Goal: Task Accomplishment & Management: Use online tool/utility

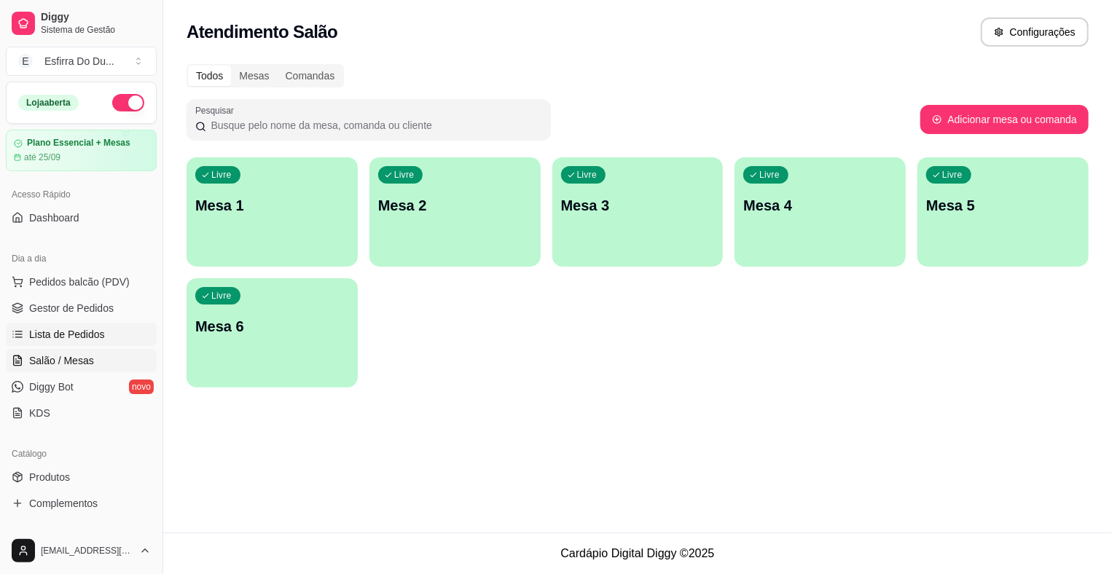
click at [62, 341] on link "Lista de Pedidos" at bounding box center [81, 334] width 151 height 23
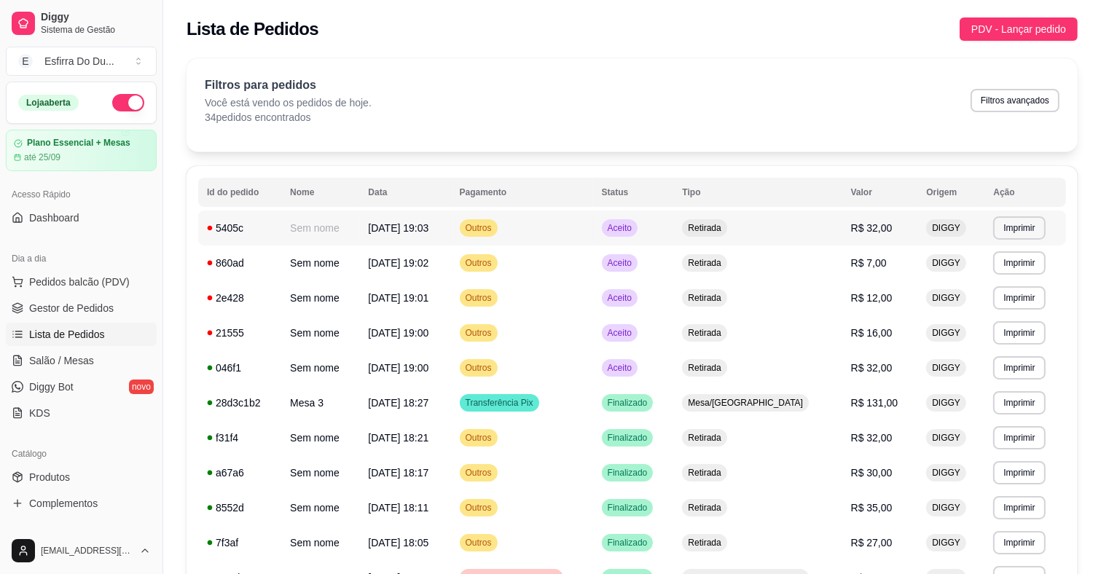
click at [634, 231] on span "Aceito" at bounding box center [620, 228] width 30 height 12
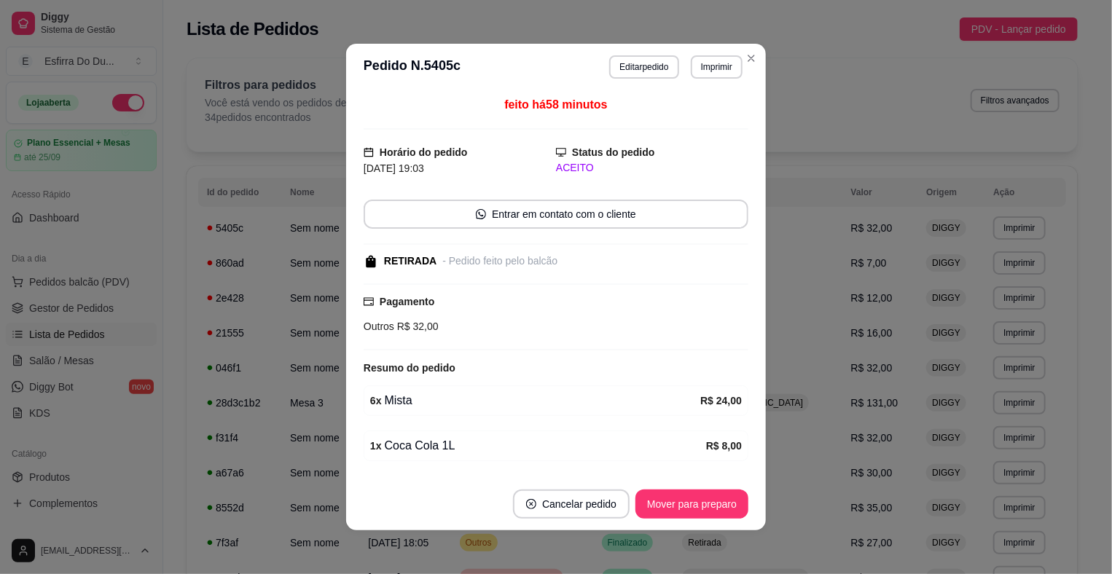
click at [656, 486] on footer "Cancelar pedido Mover para preparo" at bounding box center [556, 504] width 420 height 52
click at [655, 508] on button "Mover para preparo" at bounding box center [691, 504] width 109 height 28
click at [655, 508] on div "Mover para preparo" at bounding box center [681, 504] width 133 height 29
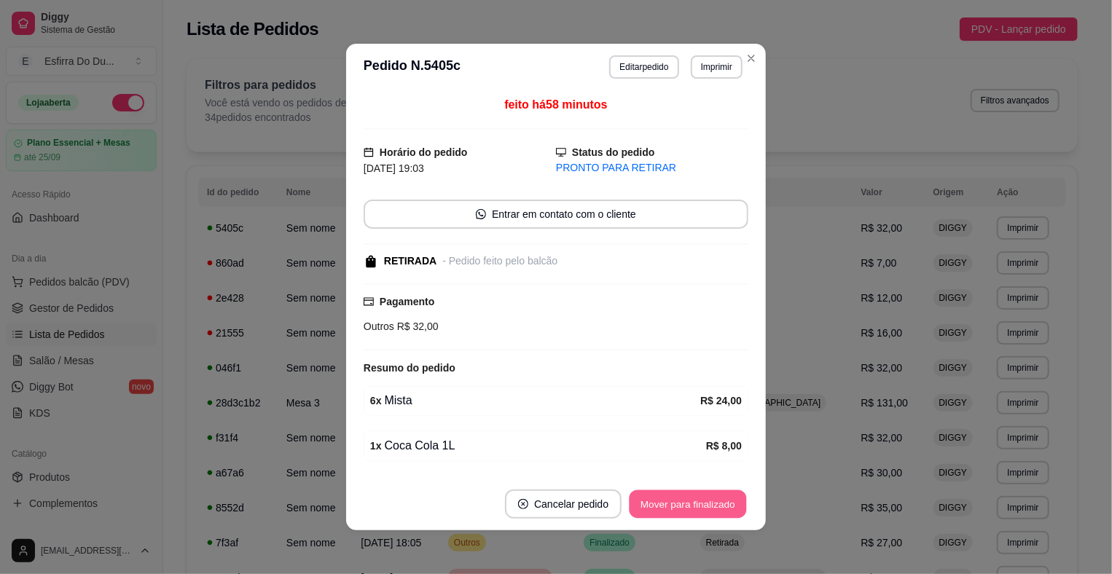
click at [655, 508] on button "Mover para finalizado" at bounding box center [687, 504] width 117 height 28
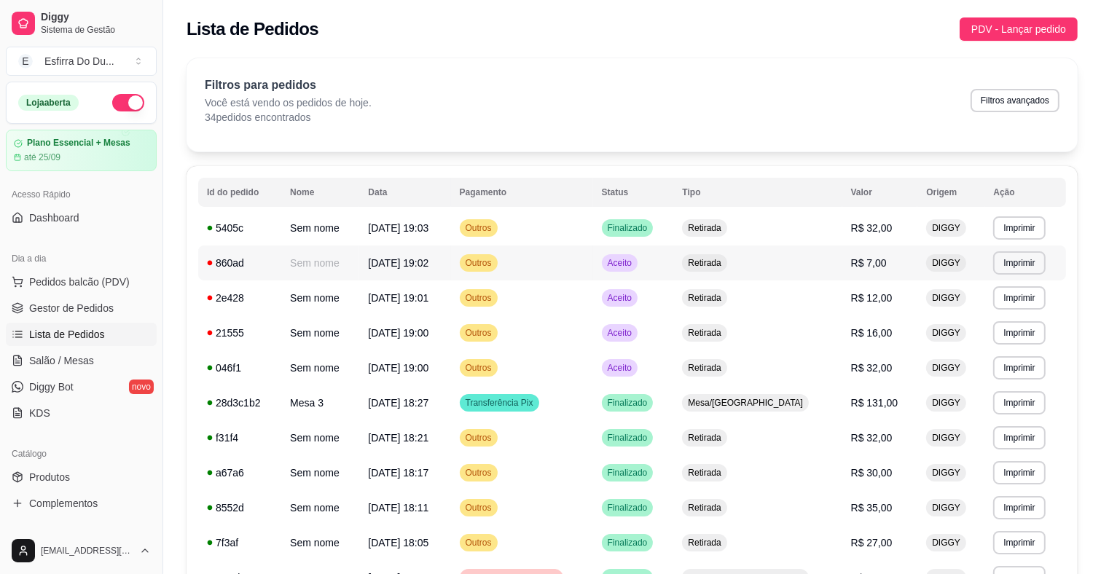
click at [668, 273] on td "Aceito" at bounding box center [633, 262] width 81 height 35
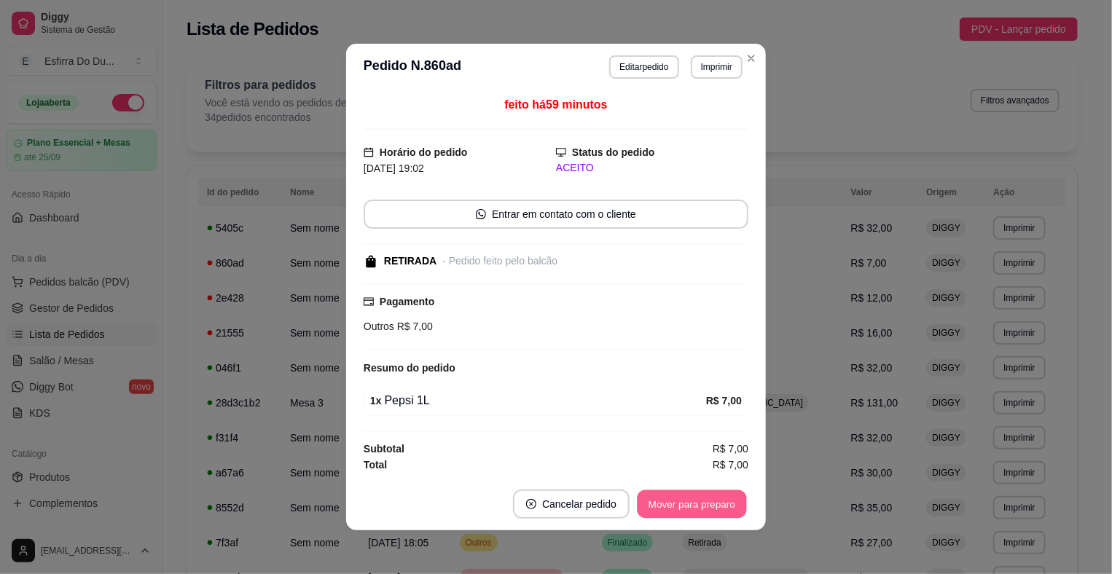
click at [710, 506] on button "Mover para preparo" at bounding box center [691, 504] width 109 height 28
click at [710, 506] on button "Mover para retirada disponível" at bounding box center [667, 504] width 161 height 29
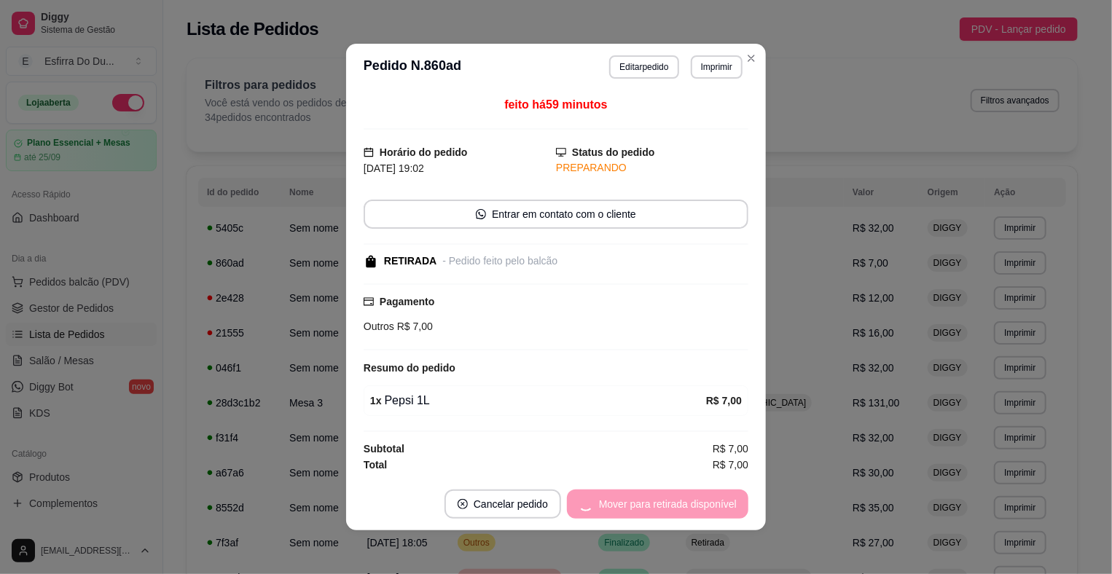
click at [710, 506] on div "Mover para retirada disponível" at bounding box center [657, 504] width 181 height 29
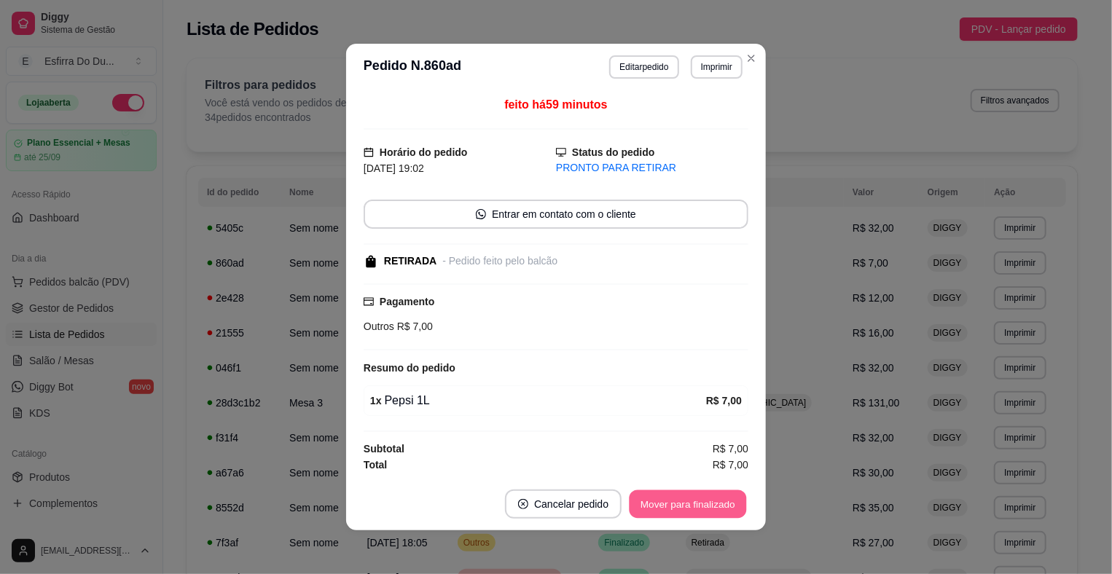
click at [710, 506] on button "Mover para finalizado" at bounding box center [687, 504] width 117 height 28
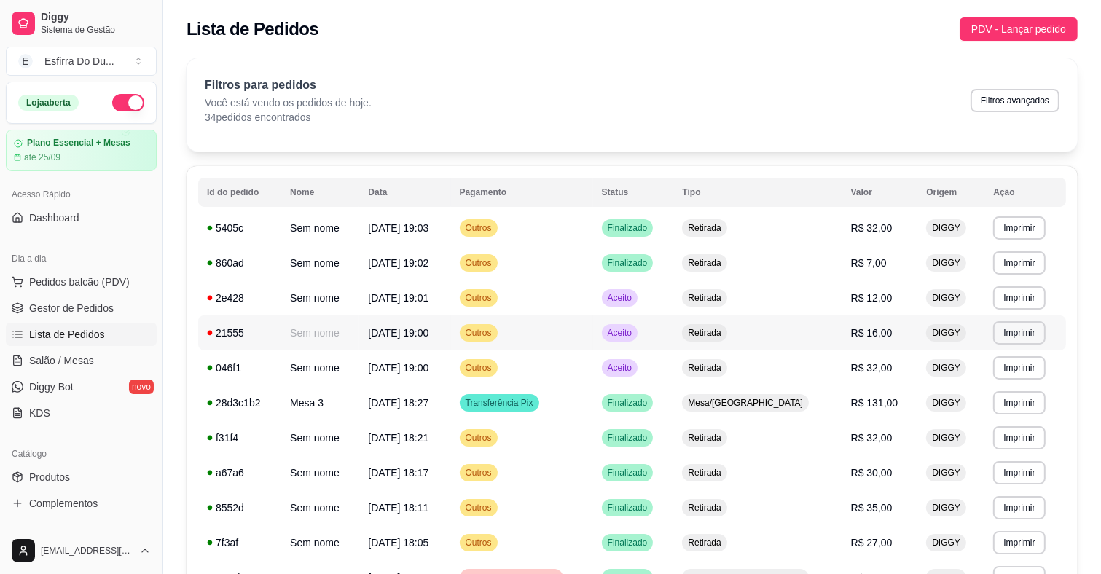
click at [634, 337] on span "Aceito" at bounding box center [620, 333] width 30 height 12
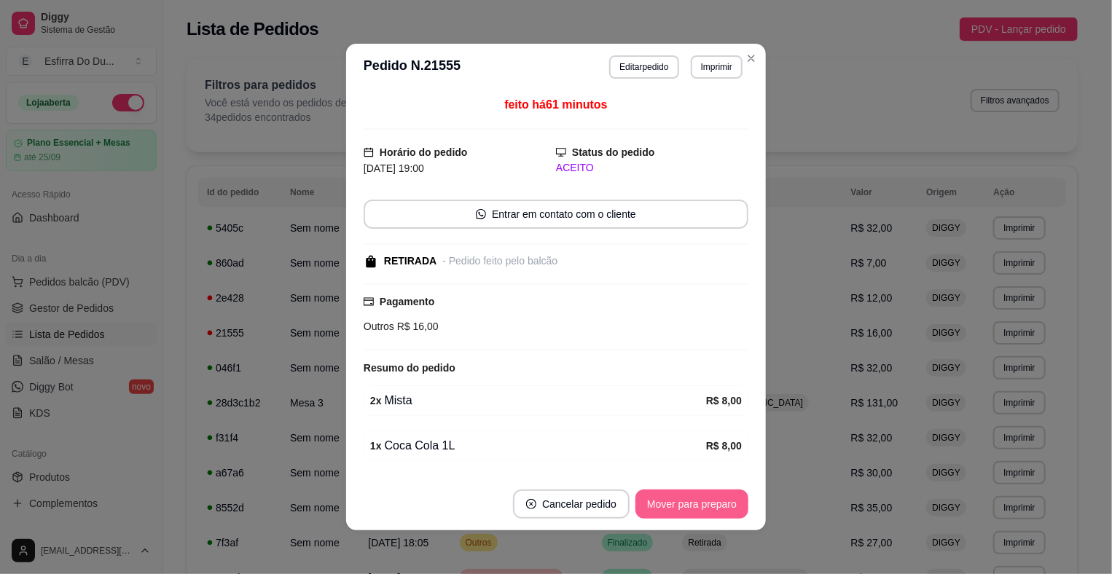
click at [702, 498] on button "Mover para preparo" at bounding box center [691, 504] width 113 height 29
click at [702, 498] on div "Mover para preparo" at bounding box center [681, 504] width 133 height 29
click at [702, 498] on button "Mover para retirada disponível" at bounding box center [667, 504] width 156 height 28
click at [702, 498] on button "Mover para finalizado" at bounding box center [687, 504] width 121 height 29
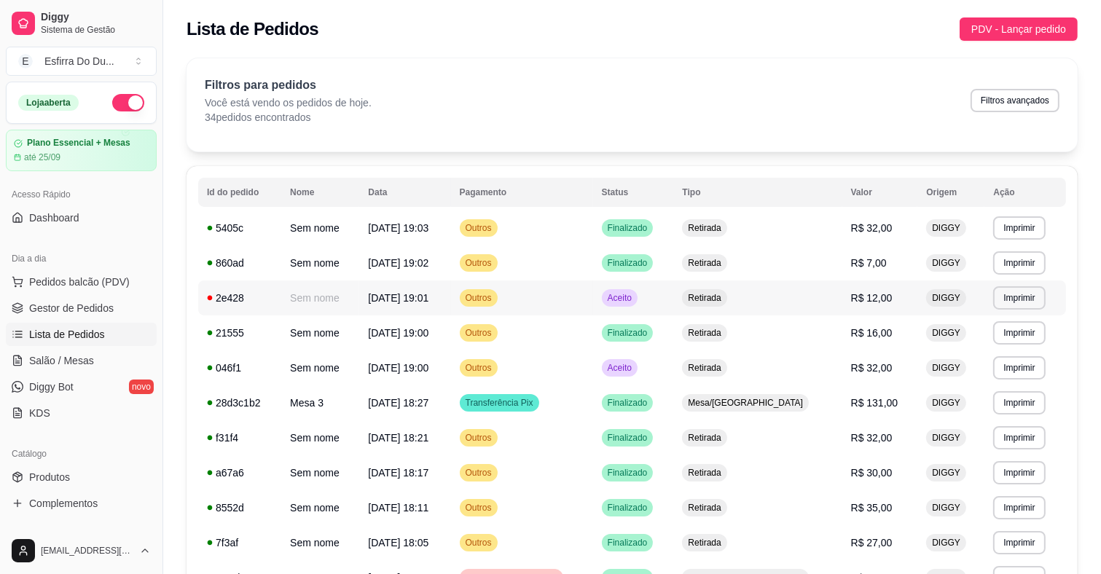
click at [634, 293] on span "Aceito" at bounding box center [620, 298] width 30 height 12
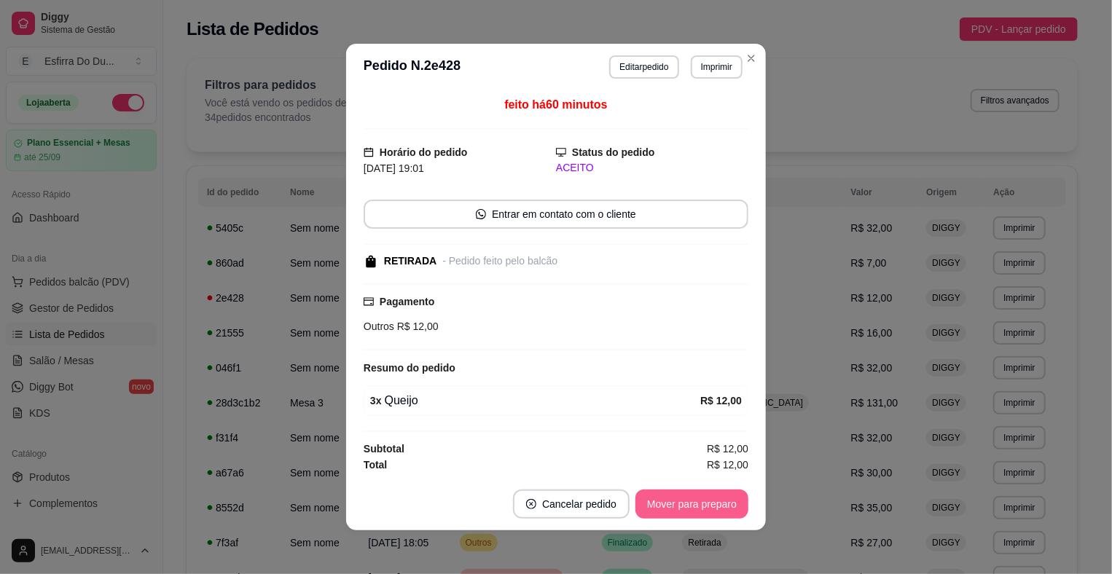
click at [660, 501] on button "Mover para preparo" at bounding box center [691, 504] width 113 height 29
click at [660, 501] on div "Mover para preparo" at bounding box center [681, 504] width 133 height 29
click at [660, 501] on button "Mover para retirada disponível" at bounding box center [667, 504] width 156 height 28
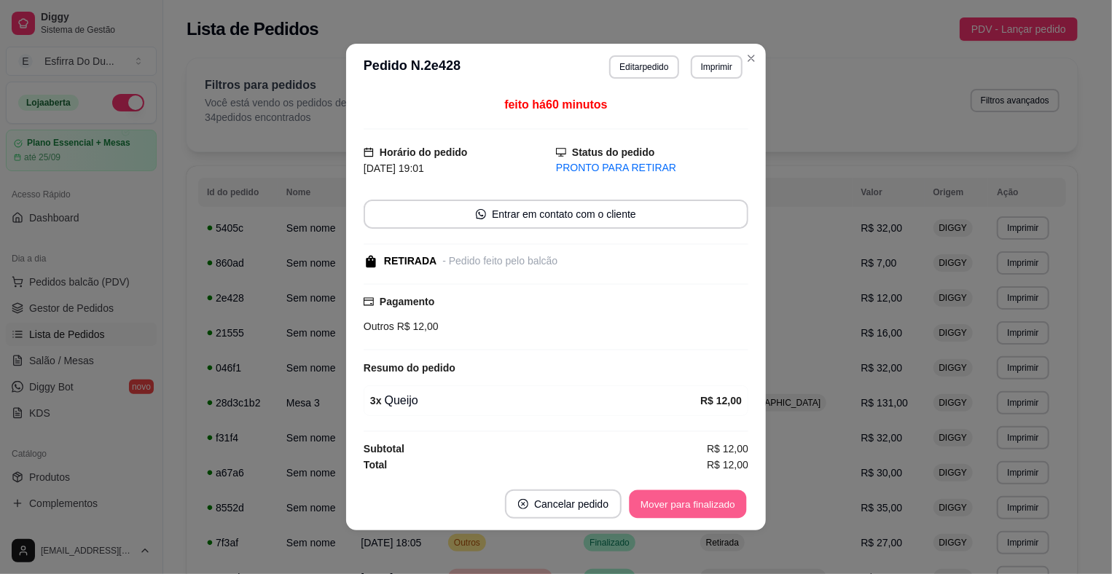
click at [660, 501] on button "Mover para finalizado" at bounding box center [687, 504] width 117 height 28
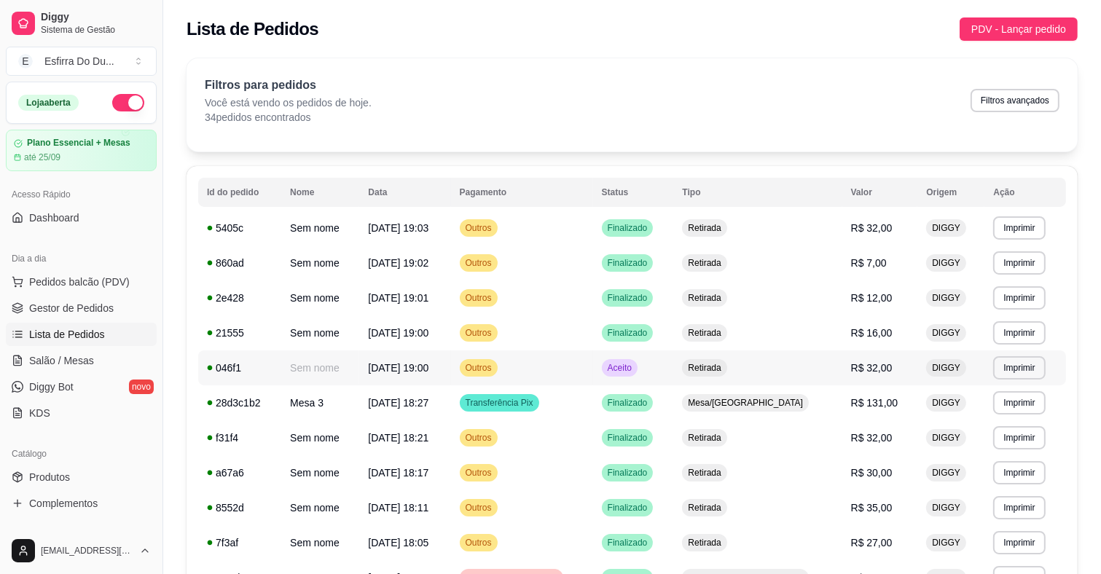
click at [668, 378] on td "Aceito" at bounding box center [633, 367] width 81 height 35
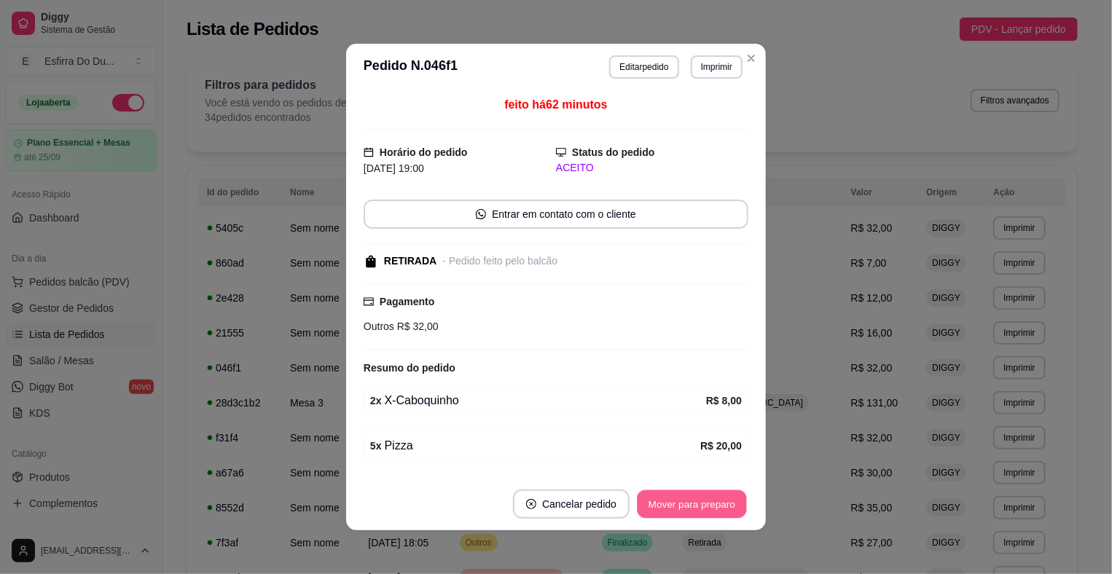
click at [678, 506] on button "Mover para preparo" at bounding box center [691, 504] width 109 height 28
click at [678, 506] on button "Mover para retirada disponível" at bounding box center [667, 504] width 156 height 28
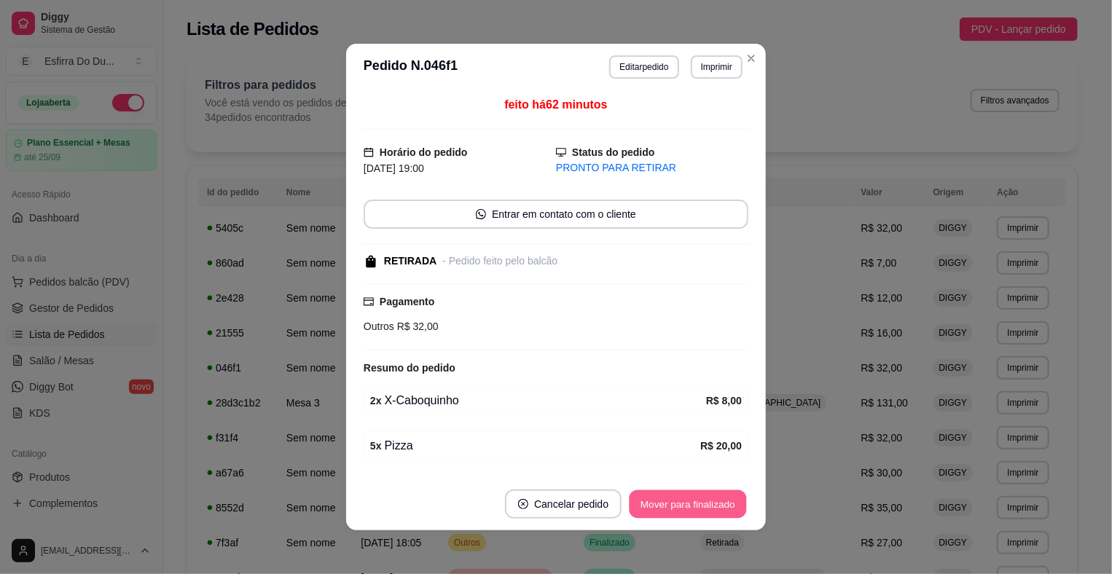
click at [678, 506] on button "Mover para finalizado" at bounding box center [687, 504] width 117 height 28
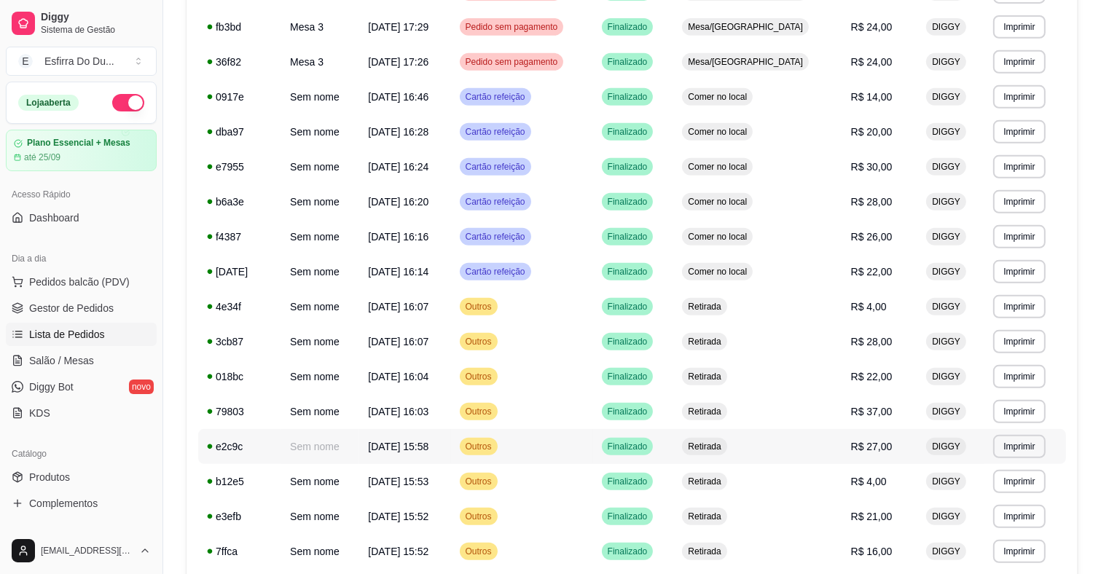
scroll to position [790, 0]
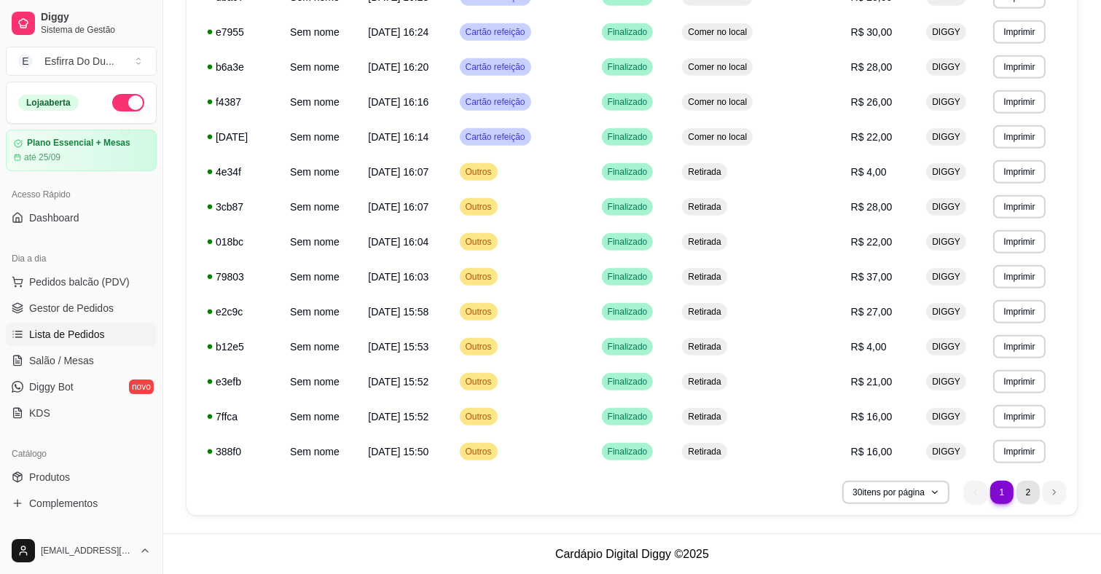
click at [1022, 495] on li "2" at bounding box center [1027, 492] width 23 height 23
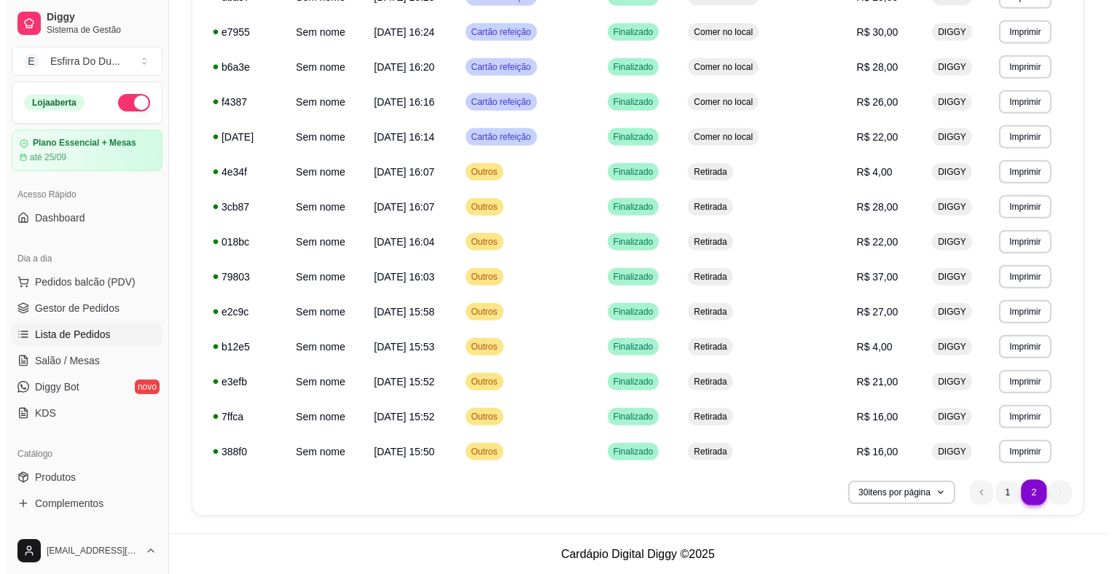
scroll to position [0, 0]
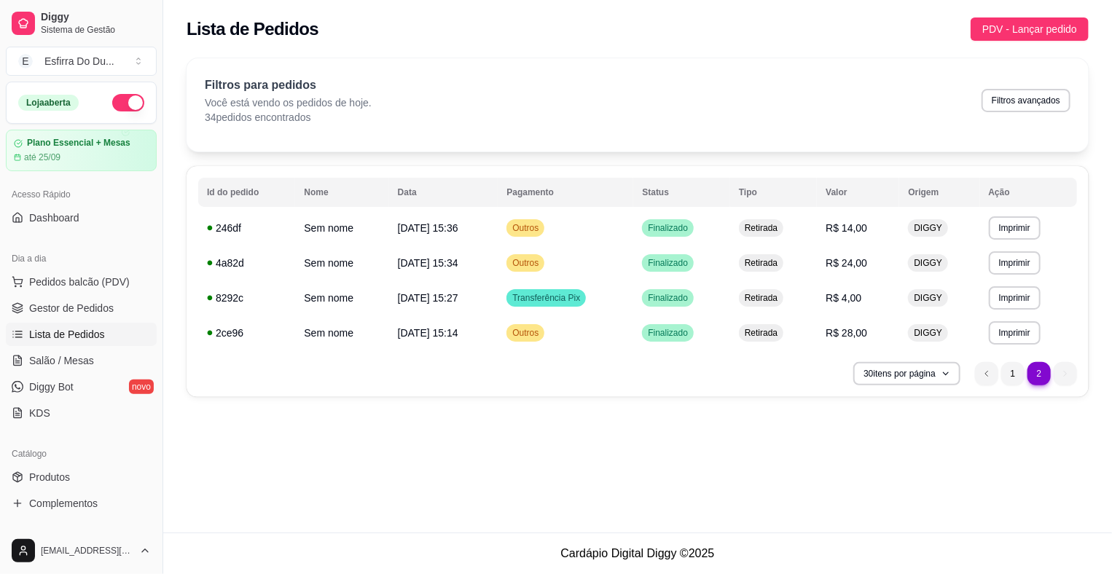
click at [1058, 372] on ul "2 1 2" at bounding box center [1026, 373] width 102 height 23
click at [90, 553] on html "**********" at bounding box center [556, 287] width 1112 height 574
click at [263, 457] on html "**********" at bounding box center [556, 287] width 1112 height 574
click at [74, 366] on span "Salão / Mesas" at bounding box center [61, 360] width 65 height 15
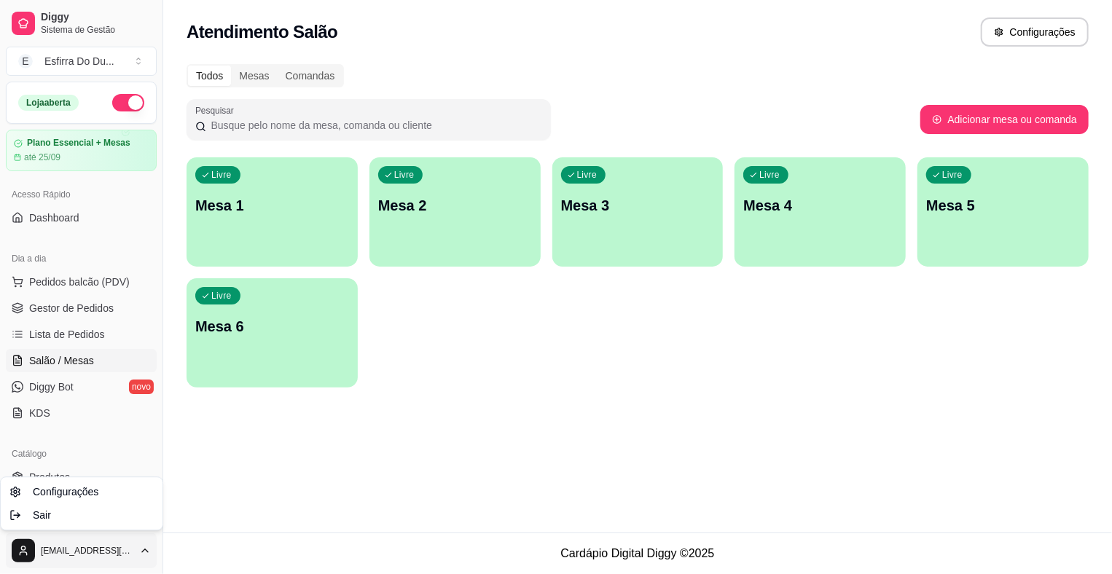
click at [108, 552] on html "Diggy Sistema de Gestão E Esfirra Do Du ... Loja aberta Plano Essencial + Mesas…" at bounding box center [556, 287] width 1112 height 574
click at [57, 521] on div "Sair" at bounding box center [82, 514] width 156 height 23
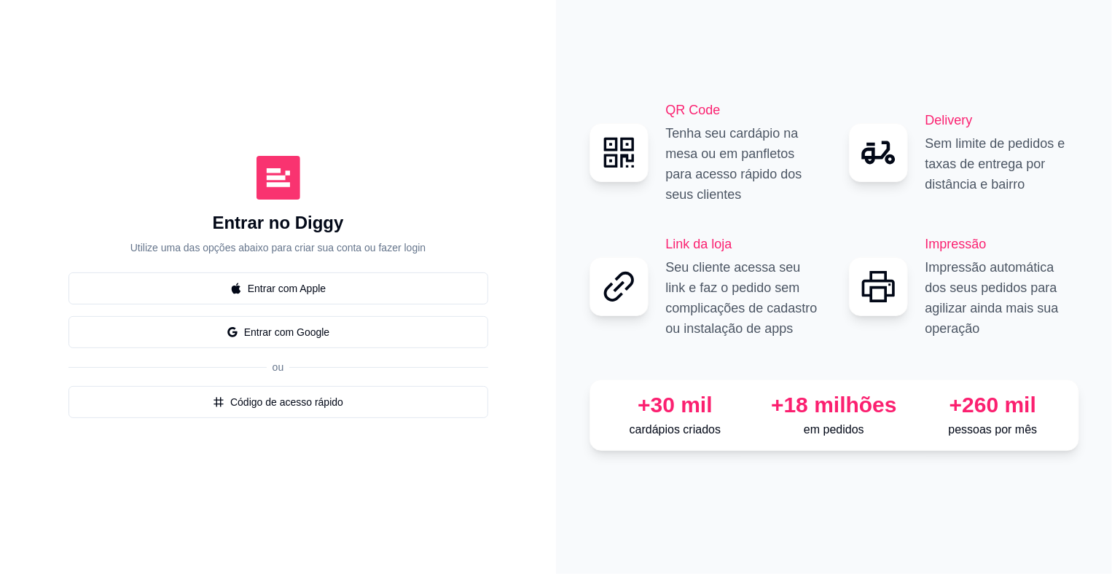
click at [1101, 1] on div "QR Code Tenha seu cardápio na mesa ou em panfletos para acesso rápido dos seus …" at bounding box center [834, 287] width 556 height 574
